Goal: Transaction & Acquisition: Purchase product/service

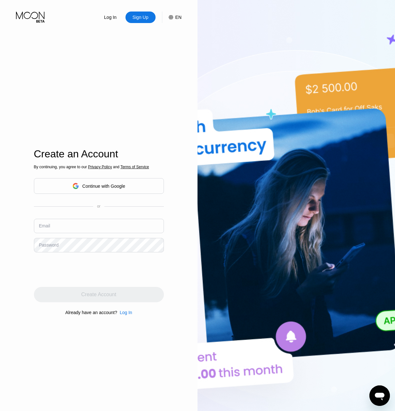
click at [54, 230] on input "text" at bounding box center [99, 226] width 130 height 14
paste input "[EMAIL_ADDRESS][DOMAIN_NAME]"
type input "[EMAIL_ADDRESS][DOMAIN_NAME]"
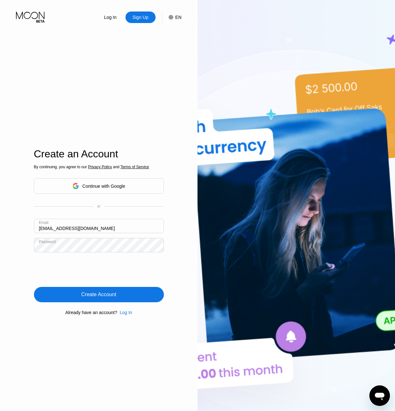
click at [112, 297] on div "Create Account" at bounding box center [98, 295] width 35 height 6
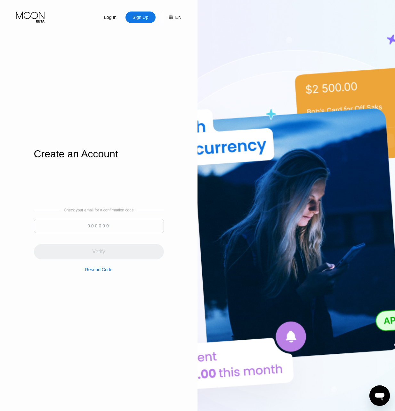
click at [89, 223] on input at bounding box center [99, 226] width 130 height 14
paste input "191086"
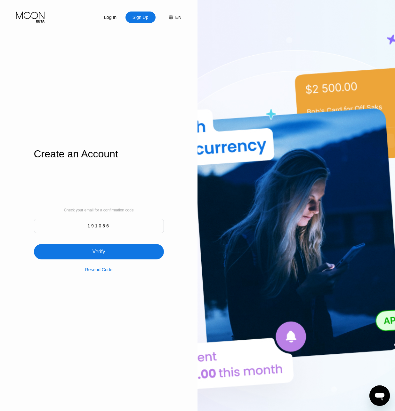
type input "191086"
click at [127, 253] on div "Verify" at bounding box center [99, 251] width 130 height 15
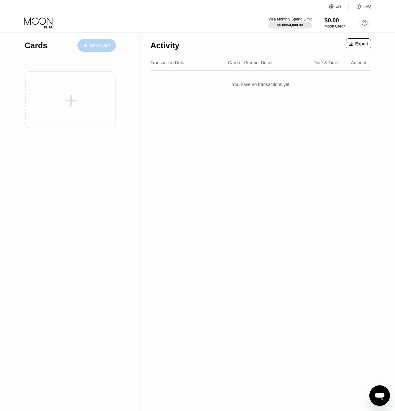
click at [104, 45] on div "New Card" at bounding box center [100, 45] width 20 height 5
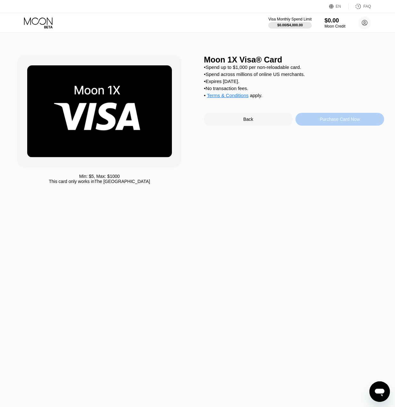
click at [336, 122] on div "Purchase Card Now" at bounding box center [340, 119] width 40 height 5
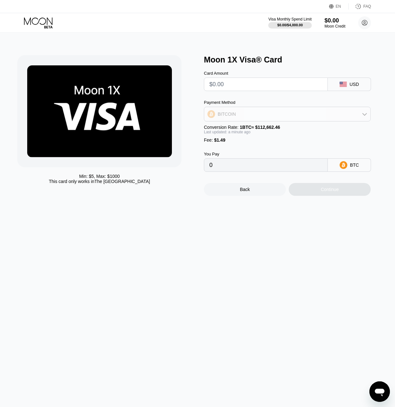
click at [270, 112] on div "BITCOIN" at bounding box center [287, 114] width 166 height 13
click at [250, 148] on div "USDT on TRON" at bounding box center [291, 145] width 149 height 5
type input "0.00"
click at [254, 87] on input "text" at bounding box center [265, 84] width 113 height 13
type input "$34"
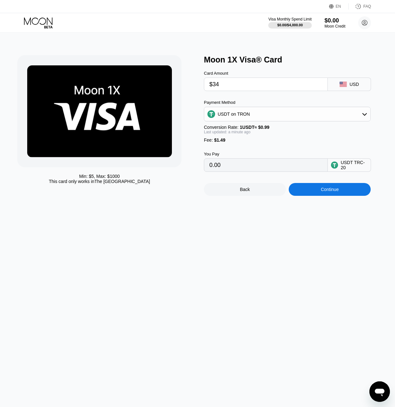
type input "35.85"
type input "$34"
click at [317, 196] on div "Continue" at bounding box center [330, 189] width 82 height 13
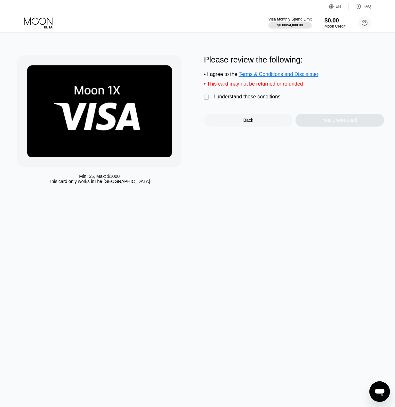
click at [205, 99] on div "" at bounding box center [207, 97] width 6 height 6
click at [329, 126] on div "Yes, Create Card" at bounding box center [340, 120] width 89 height 13
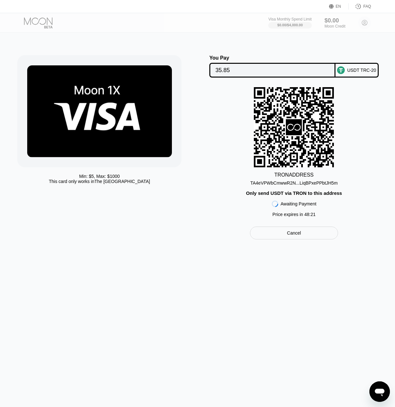
click at [311, 185] on div "TA4eVPWbCmwwR2N...LiqBPxePPbtJH5m" at bounding box center [293, 182] width 87 height 5
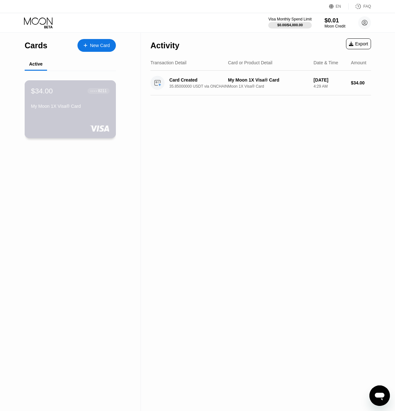
click at [89, 109] on div "My Moon 1X Visa® Card" at bounding box center [70, 106] width 78 height 5
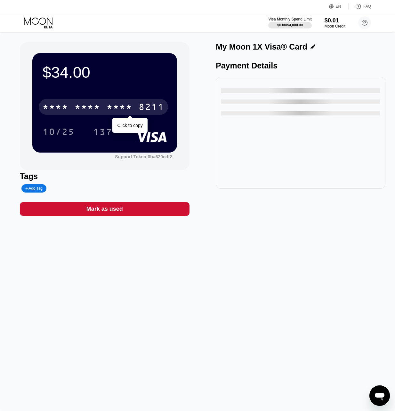
click at [146, 110] on div "8211" at bounding box center [152, 108] width 26 height 10
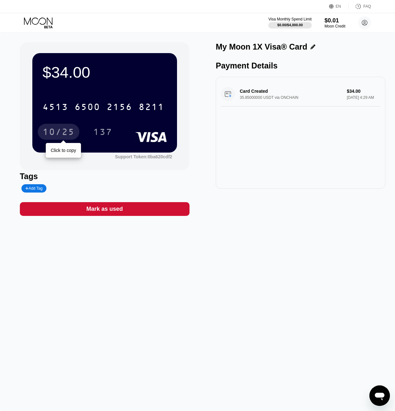
drag, startPoint x: 61, startPoint y: 132, endPoint x: 102, endPoint y: 105, distance: 48.8
click at [61, 132] on div "10/25" at bounding box center [59, 133] width 32 height 10
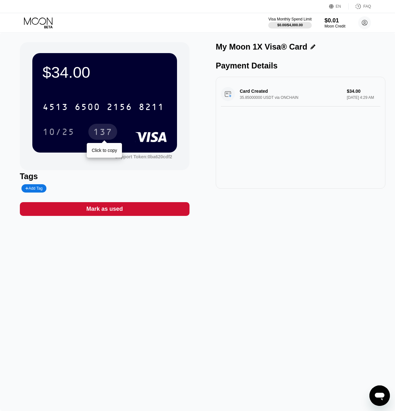
click at [100, 132] on div "137" at bounding box center [102, 133] width 19 height 10
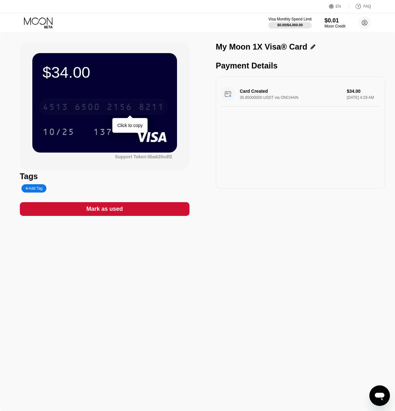
click at [126, 105] on div "2156" at bounding box center [120, 108] width 26 height 10
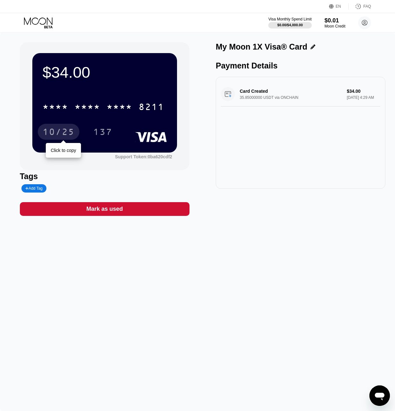
click at [56, 135] on div "10/25" at bounding box center [59, 133] width 32 height 10
click at [142, 94] on div "$34.00 * * * * * * * * * * * * 8211 10/25 137" at bounding box center [104, 102] width 145 height 99
click at [269, 105] on div "Card Created 35.85000000 USDT via ONCHAIN $34.00 [DATE] 4:29 AM" at bounding box center [300, 94] width 159 height 25
click at [255, 156] on div "Card Created 35.85000000 USDT via ONCHAIN $34.00 [DATE] 4:29 AM" at bounding box center [301, 133] width 170 height 112
click at [374, 393] on div "Open messaging window" at bounding box center [379, 395] width 19 height 19
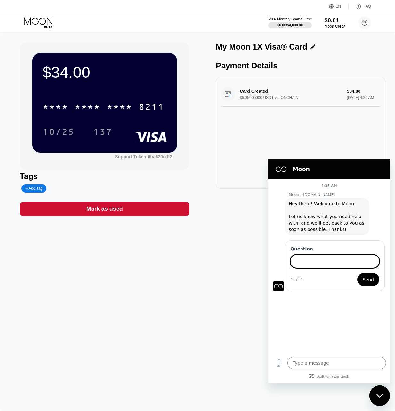
click at [324, 262] on input "Question" at bounding box center [334, 261] width 89 height 13
paste input "Your bank did not allow a payment of this size. Please check what limits your b…"
type input "Your bank did not allow a payment of this size. Please check what limits your b…"
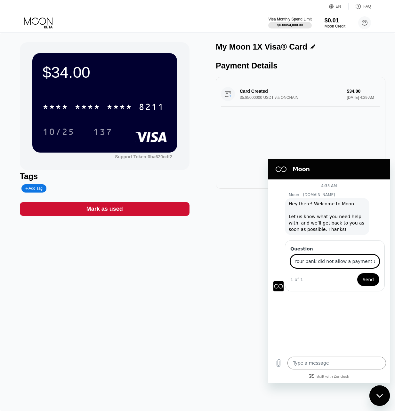
click at [369, 277] on span "Send" at bounding box center [368, 280] width 11 height 8
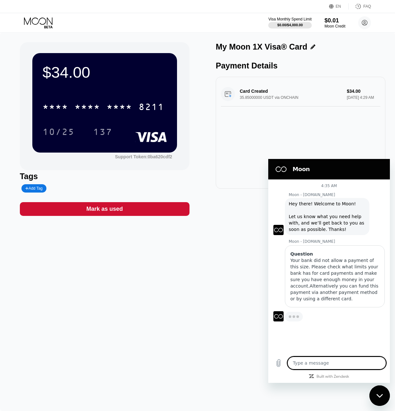
type textarea "x"
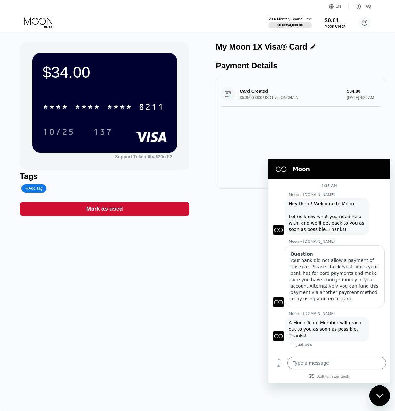
drag, startPoint x: 116, startPoint y: 159, endPoint x: 125, endPoint y: 159, distance: 8.3
click at [121, 159] on div "Support Token: 0ba620cdf2" at bounding box center [143, 156] width 57 height 5
click at [315, 361] on textarea at bounding box center [337, 363] width 99 height 13
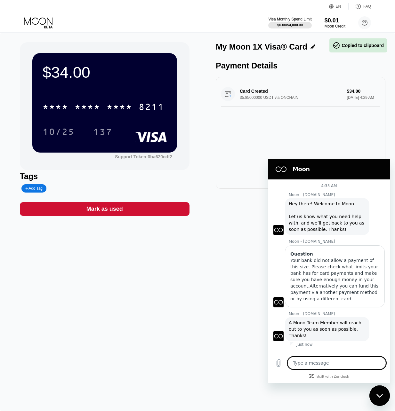
paste textarea "0ba620cdf2"
type textarea "0ba620cdf2"
type textarea "x"
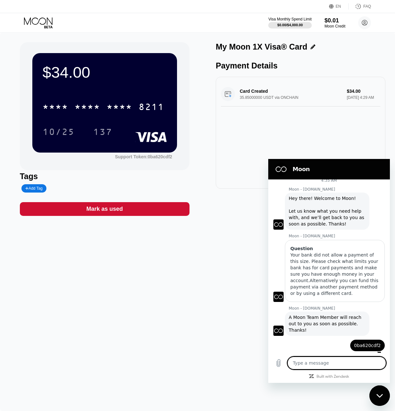
scroll to position [11, 0]
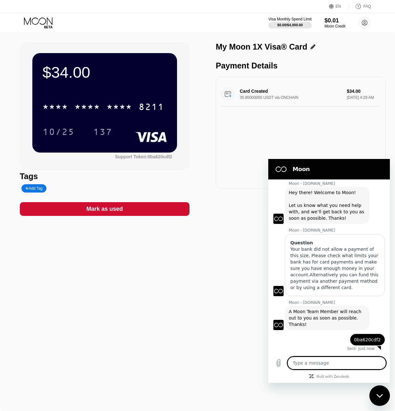
type textarea "x"
click at [196, 128] on div "$34.00 * * * * * * * * * * * * 8211 10/25 137 Support Token: 0ba620cdf2 Tags Ad…" at bounding box center [198, 129] width 356 height 174
click at [264, 101] on div "Card Created 35.85000000 USDT via ONCHAIN $34.00 [DATE] 4:29 AM" at bounding box center [300, 94] width 159 height 25
click at [295, 364] on textarea at bounding box center [337, 363] width 99 height 13
paste textarea "Please check, I have a problem with paying with this card."
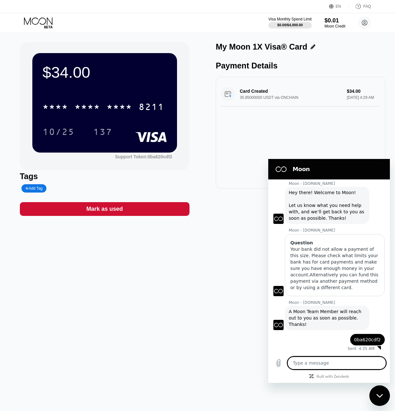
type textarea "Please check, I have a problem with paying with this card."
type textarea "x"
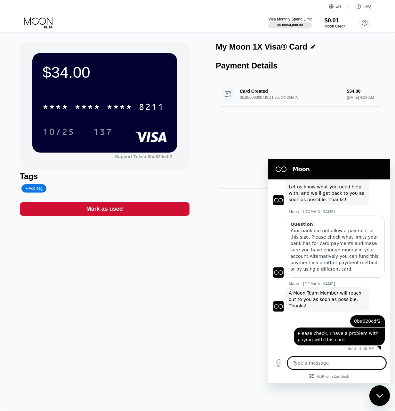
scroll to position [0, 0]
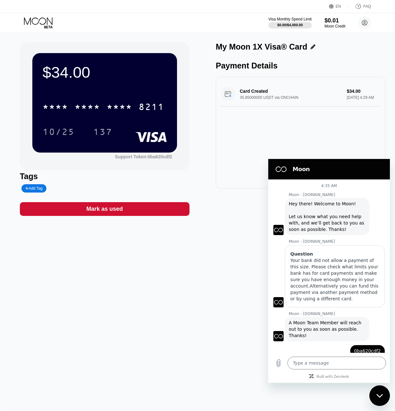
drag, startPoint x: 345, startPoint y: 231, endPoint x: 289, endPoint y: 204, distance: 62.1
click at [289, 204] on div "Moon - [DOMAIN_NAME] says: Hey there! Welcome to Moon! Let us know what you nee…" at bounding box center [327, 216] width 85 height 37
copy span "Hey there! Welcome to Moon! Let us know what you need help with, and we’ll get …"
click at [299, 258] on div "Your bank did not allow a payment of this size. Please check what limits your b…" at bounding box center [334, 279] width 89 height 45
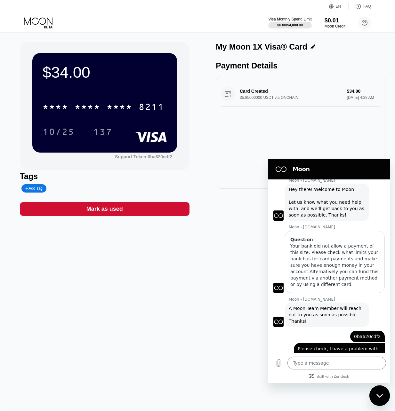
scroll to position [30, 0]
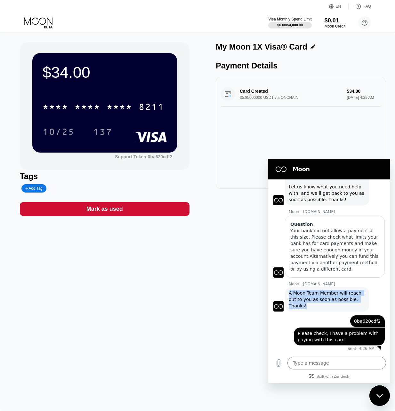
drag, startPoint x: 311, startPoint y: 306, endPoint x: 287, endPoint y: 287, distance: 30.5
click at [287, 287] on div "Moon - [DOMAIN_NAME] says: A Moon Team Member will reach out to you as soon as …" at bounding box center [331, 299] width 117 height 25
copy span "A Moon Team Member will reach out to you as soon as possible. Thanks!"
click at [301, 364] on textarea at bounding box center [337, 363] width 99 height 13
click at [256, 100] on div "Card Created 35.85000000 USDT via ONCHAIN $34.00 [DATE] 4:29 AM" at bounding box center [300, 94] width 159 height 25
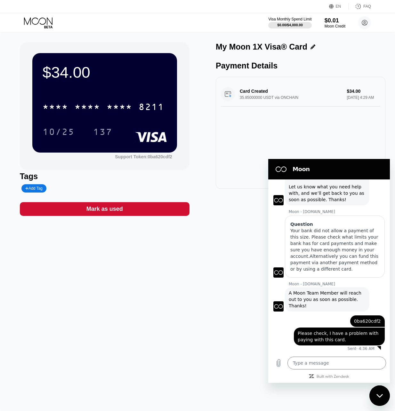
click at [260, 98] on div "Card Created 35.85000000 USDT via ONCHAIN $34.00 [DATE] 4:29 AM" at bounding box center [300, 94] width 159 height 25
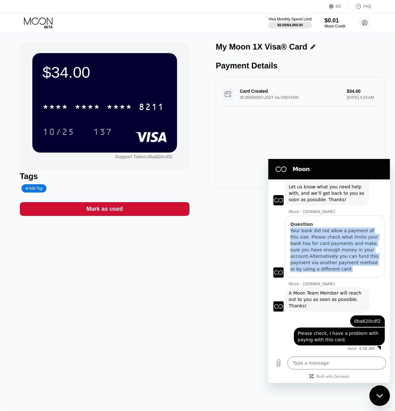
drag, startPoint x: 343, startPoint y: 275, endPoint x: 288, endPoint y: 229, distance: 71.7
click at [288, 229] on div "Question Your bank did not allow a payment of this size. Please check what limi…" at bounding box center [335, 247] width 100 height 62
copy div "Your bank did not allow a payment of this size. Please check what limits your b…"
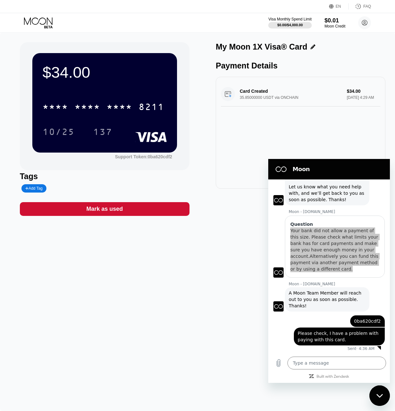
click at [200, 143] on div "$34.00 * * * * * * * * * * * * 8211 10/25 137 Support Token: 0ba620cdf2 Tags Ad…" at bounding box center [198, 129] width 356 height 174
click at [252, 98] on div "Card Created 35.85000000 USDT via ONCHAIN $34.00 [DATE] 4:29 AM" at bounding box center [300, 94] width 159 height 25
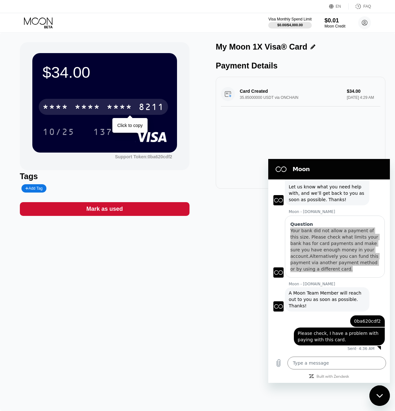
click at [156, 110] on div "8211" at bounding box center [152, 108] width 26 height 10
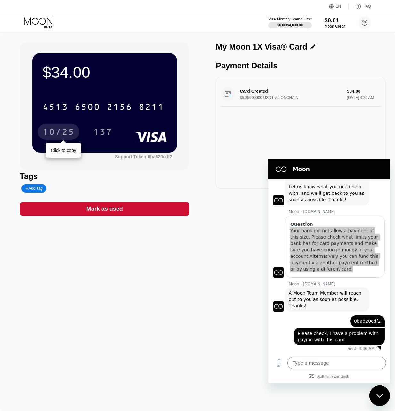
click at [64, 134] on div "10/25" at bounding box center [59, 133] width 32 height 10
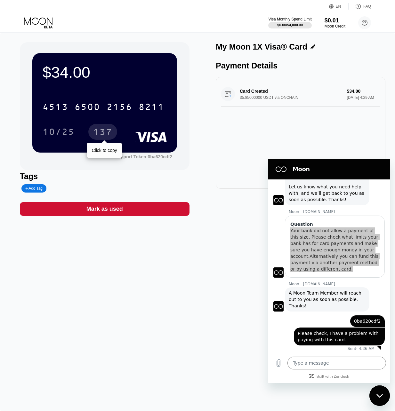
click at [113, 135] on div "137" at bounding box center [102, 132] width 29 height 16
type textarea "x"
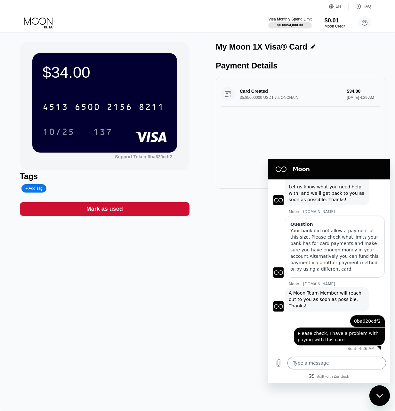
click at [329, 374] on div at bounding box center [329, 377] width 122 height 6
click at [326, 364] on textarea at bounding box center [337, 363] width 99 height 13
paste textarea "the problem is solved, thank you"
type textarea "the problem is solved, thank you"
type textarea "x"
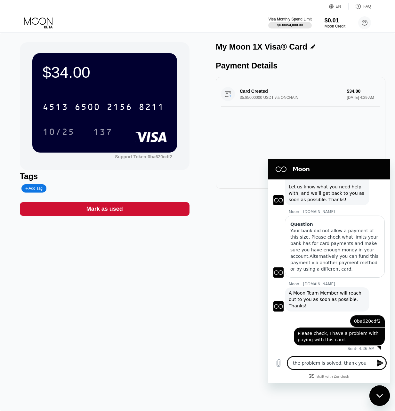
type textarea "the problem is solved, thank you"
click at [380, 365] on icon "Send message" at bounding box center [380, 363] width 6 height 7
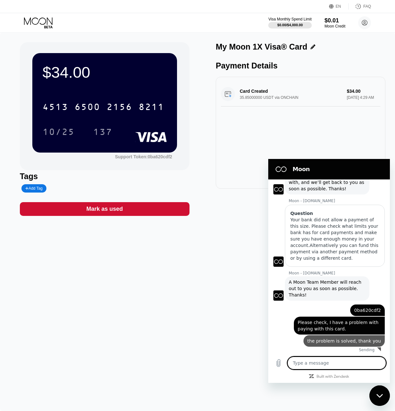
type textarea "x"
